Goal: Task Accomplishment & Management: Use online tool/utility

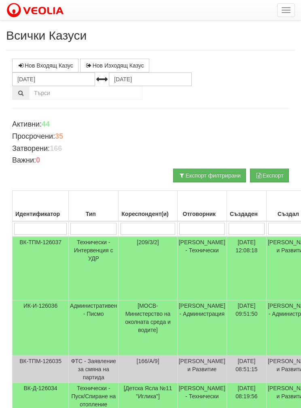
click at [279, 14] on button "button" at bounding box center [286, 10] width 18 height 14
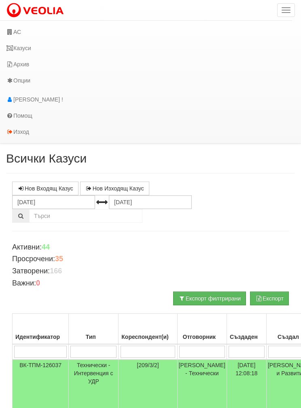
click at [16, 31] on link "АС" at bounding box center [146, 32] width 292 height 16
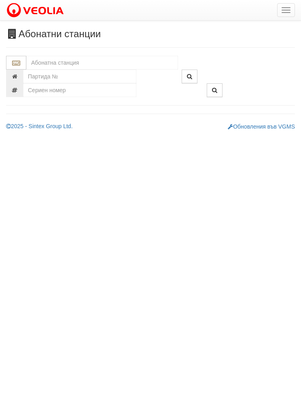
click at [49, 62] on input "text" at bounding box center [102, 63] width 152 height 14
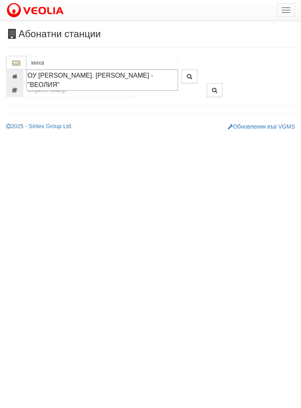
click at [66, 78] on div "ОУ СТОЯН МИХАЙЛОВСКИ - Вл. Варненчик - "ВЕОЛИЯ"" at bounding box center [102, 80] width 149 height 19
type input "ОУ СТОЯН МИХАЙЛОВСКИ - Вл. Варненчик - "ВЕОЛИЯ""
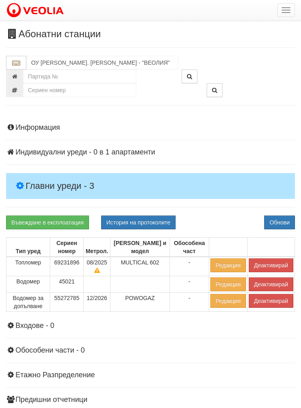
click at [41, 175] on h4 "Главни уреди - 3" at bounding box center [150, 186] width 289 height 26
click at [266, 263] on button "Деактивирай" at bounding box center [271, 265] width 44 height 14
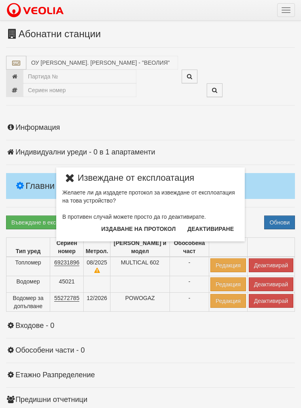
click at [122, 232] on button "Издаване на протокол" at bounding box center [138, 228] width 84 height 13
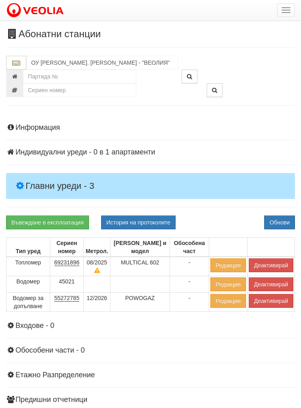
click at [273, 226] on button "Обнови" at bounding box center [279, 223] width 31 height 14
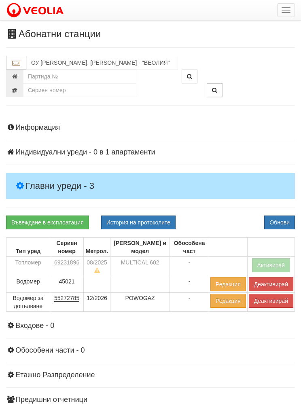
click at [265, 306] on button "Деактивирай" at bounding box center [271, 301] width 44 height 14
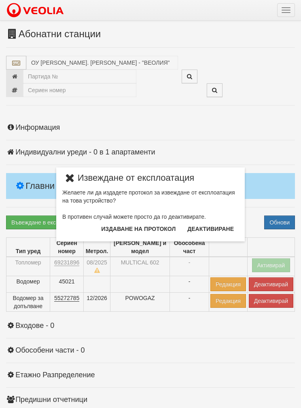
click at [129, 231] on button "Издаване на протокол" at bounding box center [138, 228] width 84 height 13
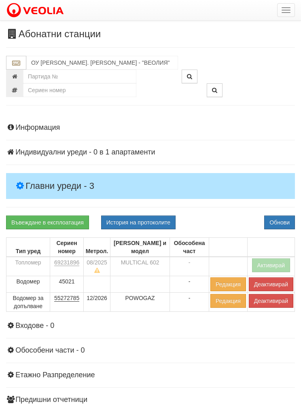
click at [276, 217] on button "Обнови" at bounding box center [279, 223] width 31 height 14
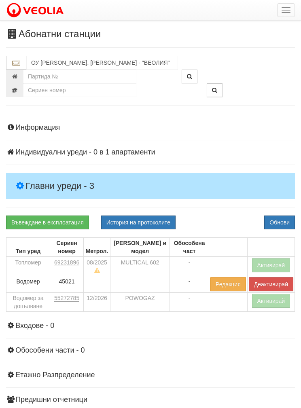
click at [286, 15] on button "button" at bounding box center [286, 10] width 18 height 14
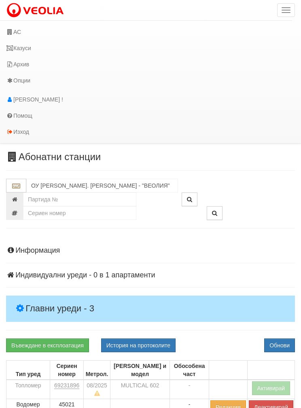
click at [25, 47] on link "Казуси" at bounding box center [146, 48] width 292 height 16
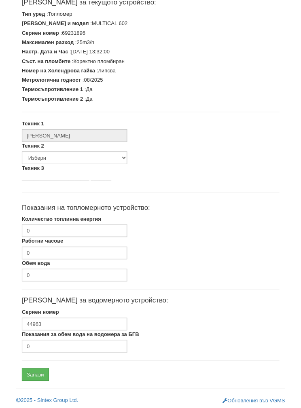
scroll to position [152, 0]
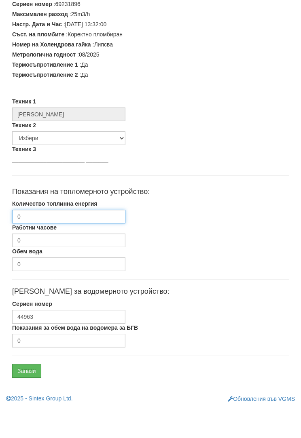
click at [33, 240] on input "0" at bounding box center [68, 247] width 113 height 14
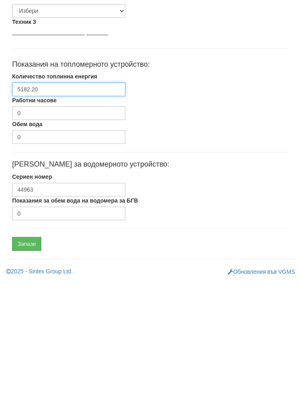
scroll to position [183, 0]
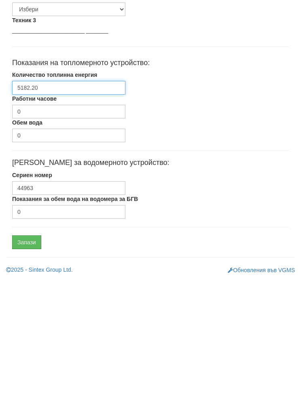
type input "5182.20"
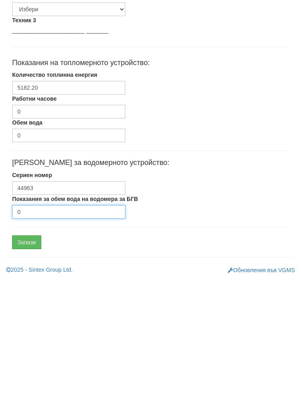
click at [51, 334] on input "0" at bounding box center [68, 341] width 113 height 14
type input "2073"
click at [25, 364] on input "Запази" at bounding box center [26, 371] width 29 height 14
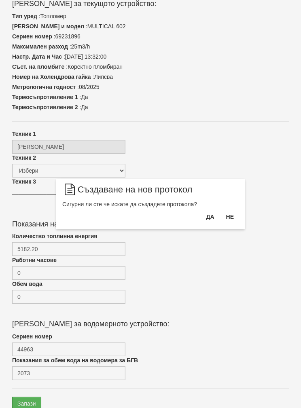
click at [205, 219] on button "Да" at bounding box center [210, 216] width 18 height 13
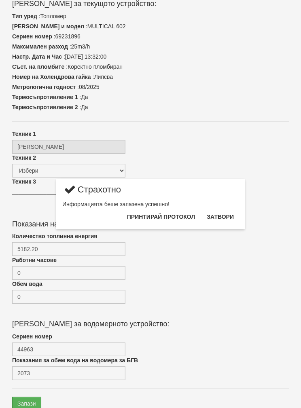
click at [222, 213] on button "Затвори" at bounding box center [220, 216] width 37 height 13
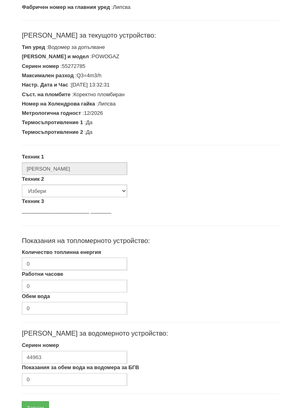
scroll to position [150, 0]
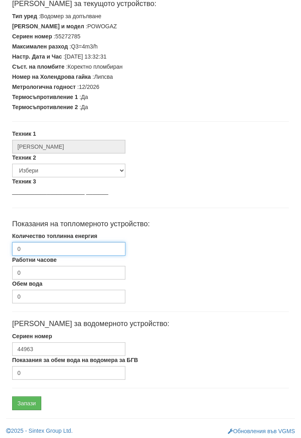
click at [54, 243] on input "0" at bounding box center [68, 249] width 113 height 14
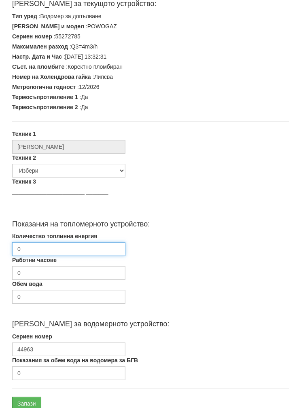
click at [64, 245] on input "0" at bounding box center [68, 249] width 113 height 14
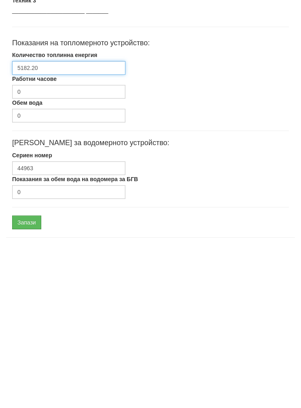
scroll to position [183, 0]
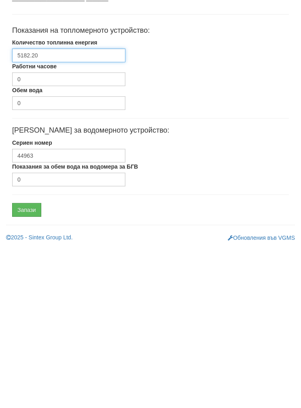
type input "5182.20"
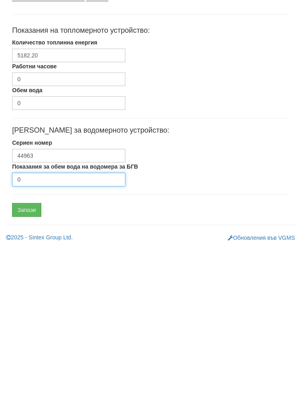
click at [59, 334] on input "0" at bounding box center [68, 341] width 113 height 14
type input "2073"
click at [31, 364] on input "Запази" at bounding box center [26, 371] width 29 height 14
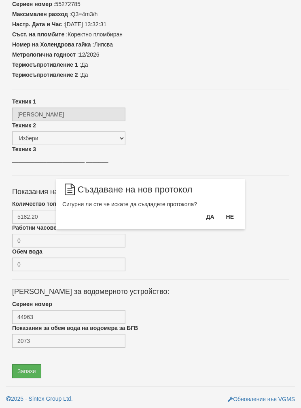
click at [203, 220] on button "Да" at bounding box center [210, 216] width 18 height 13
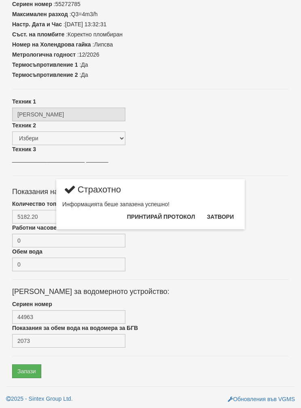
click at [219, 220] on button "Затвори" at bounding box center [220, 216] width 37 height 13
